Goal: Check status: Check status

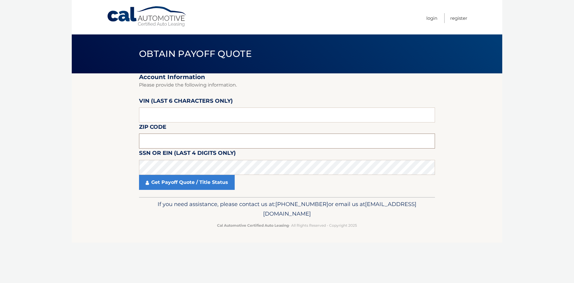
click at [210, 144] on input "text" at bounding box center [287, 140] width 296 height 15
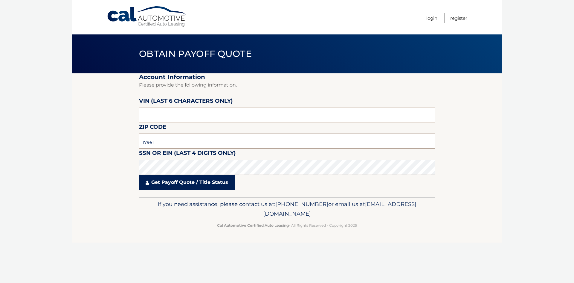
type input "17961"
click at [159, 182] on link "Get Payoff Quote / Title Status" at bounding box center [187, 182] width 96 height 15
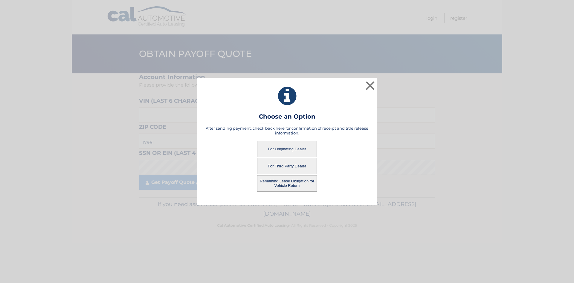
click at [296, 150] on button "For Originating Dealer" at bounding box center [287, 149] width 60 height 16
click at [284, 145] on button "For Originating Dealer" at bounding box center [287, 149] width 60 height 16
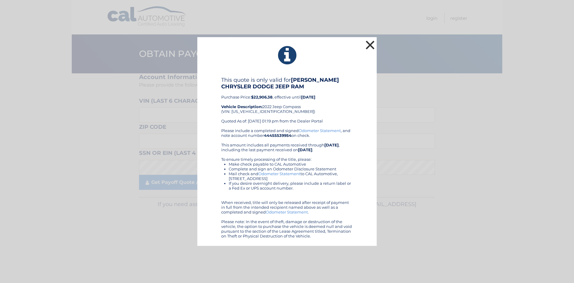
drag, startPoint x: 373, startPoint y: 44, endPoint x: 276, endPoint y: 52, distance: 96.9
click at [373, 44] on button "×" at bounding box center [370, 45] width 12 height 12
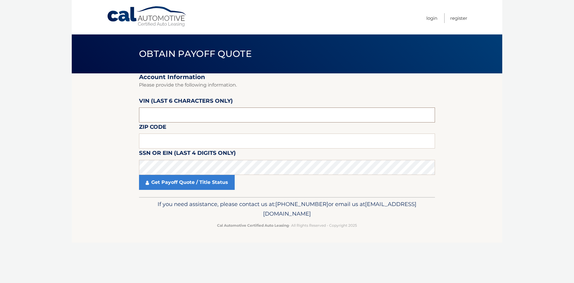
click at [164, 114] on input "text" at bounding box center [287, 114] width 296 height 15
paste input "219482"
type input "219482"
drag, startPoint x: 169, startPoint y: 136, endPoint x: 172, endPoint y: 133, distance: 3.6
click at [170, 137] on input "text" at bounding box center [287, 140] width 296 height 15
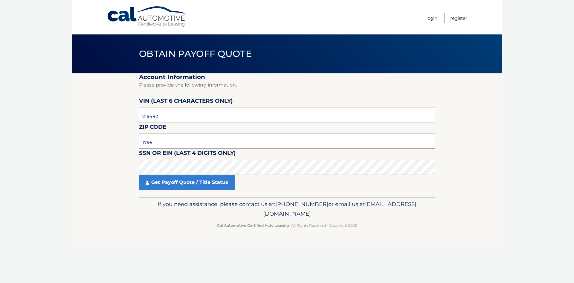
type input "17961"
click at [179, 175] on link "Get Payoff Quote / Title Status" at bounding box center [187, 182] width 96 height 15
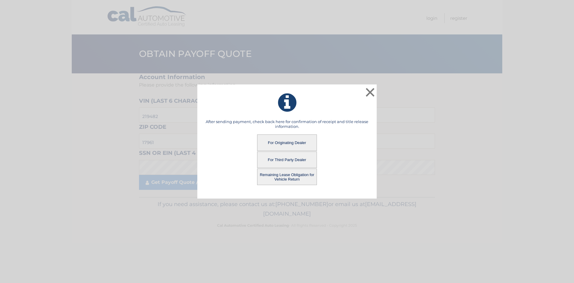
click at [287, 179] on button "Remaining Lease Obligation for Vehicle Return" at bounding box center [287, 176] width 60 height 16
click at [284, 177] on button "Remaining Lease Obligation for Vehicle Return" at bounding box center [287, 176] width 60 height 16
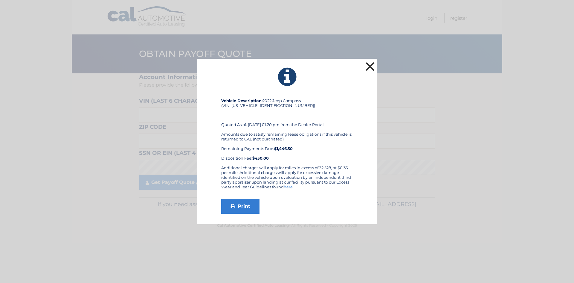
click at [373, 61] on button "×" at bounding box center [370, 66] width 12 height 12
